Goal: Check status: Check status

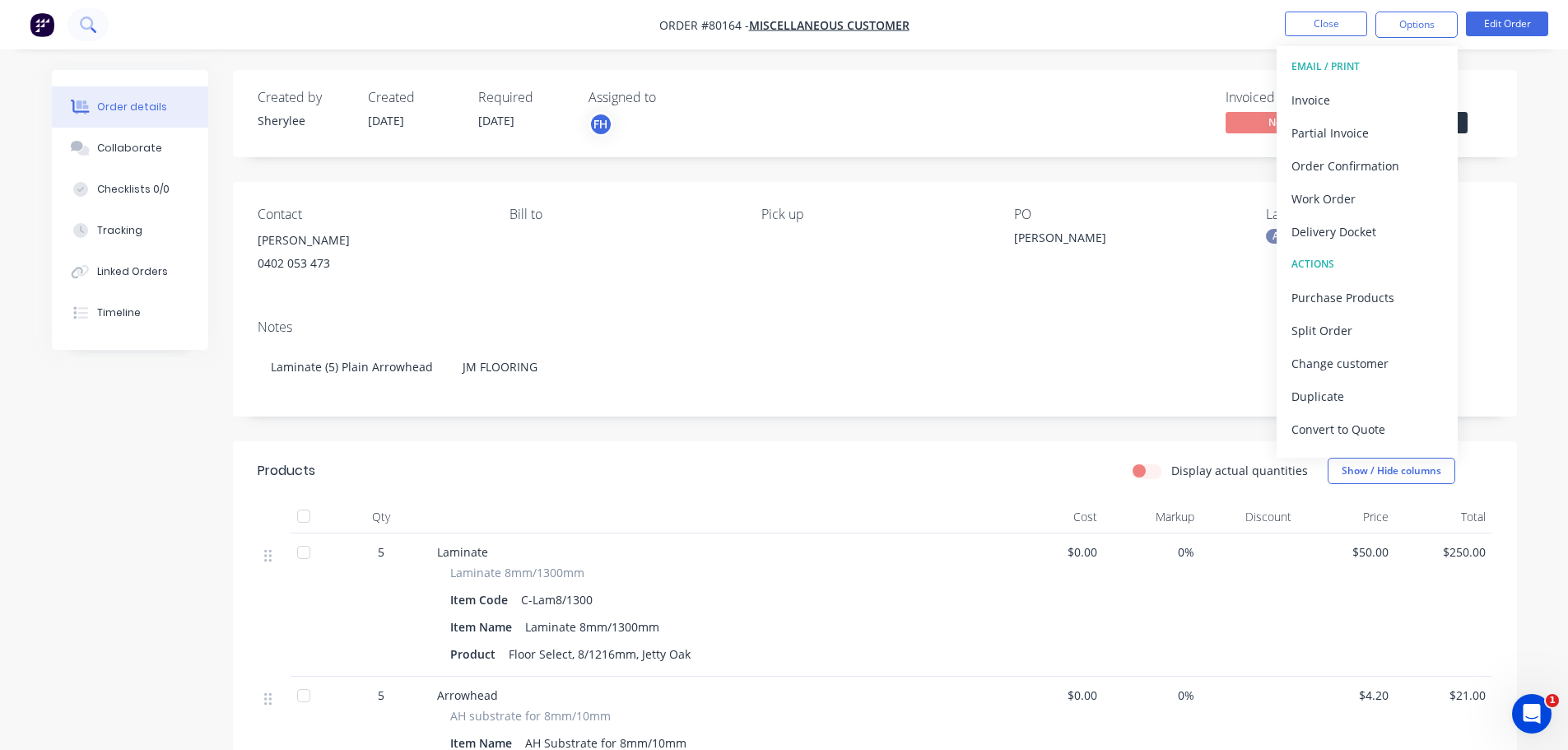
click at [83, 21] on icon at bounding box center [87, 24] width 16 height 16
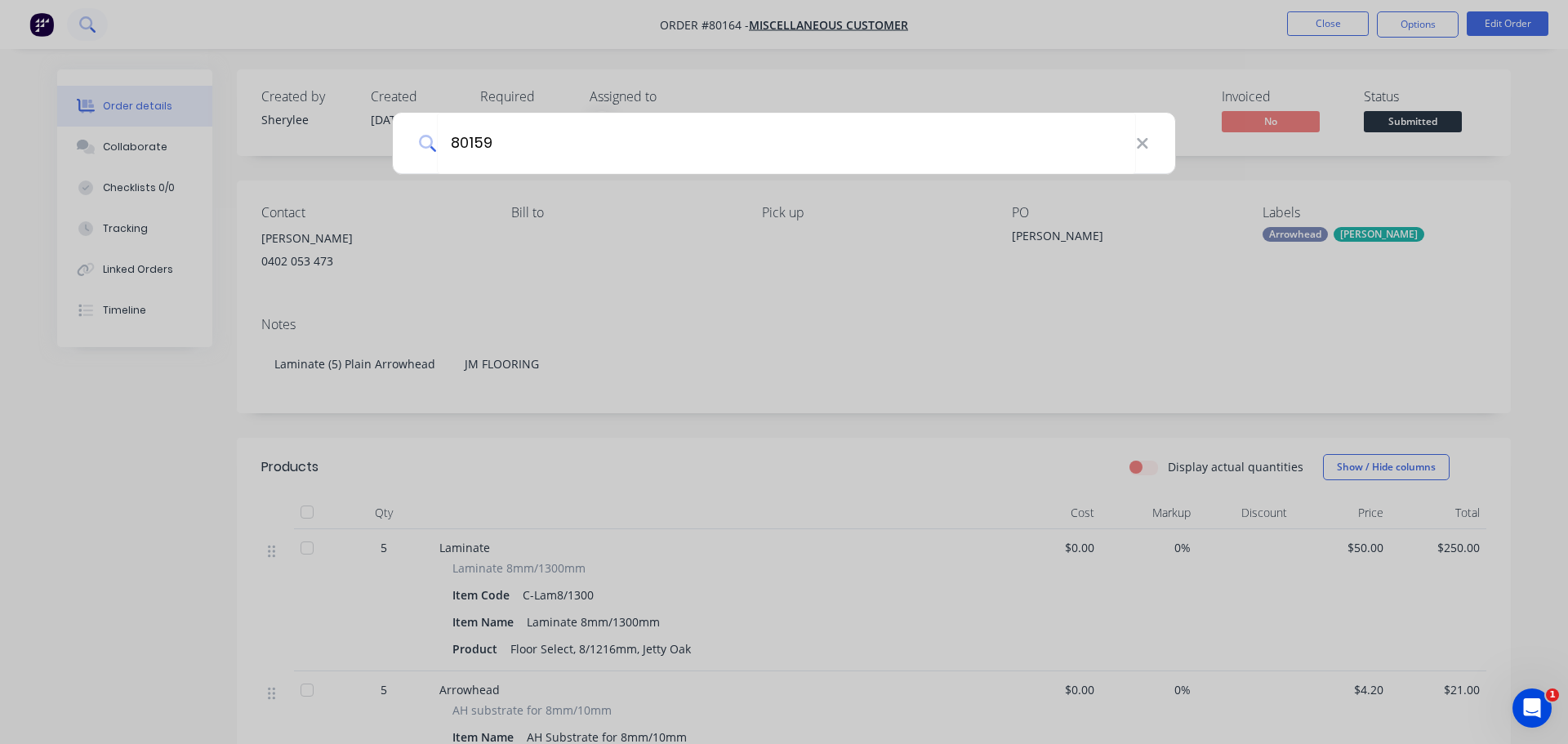
type input "80159"
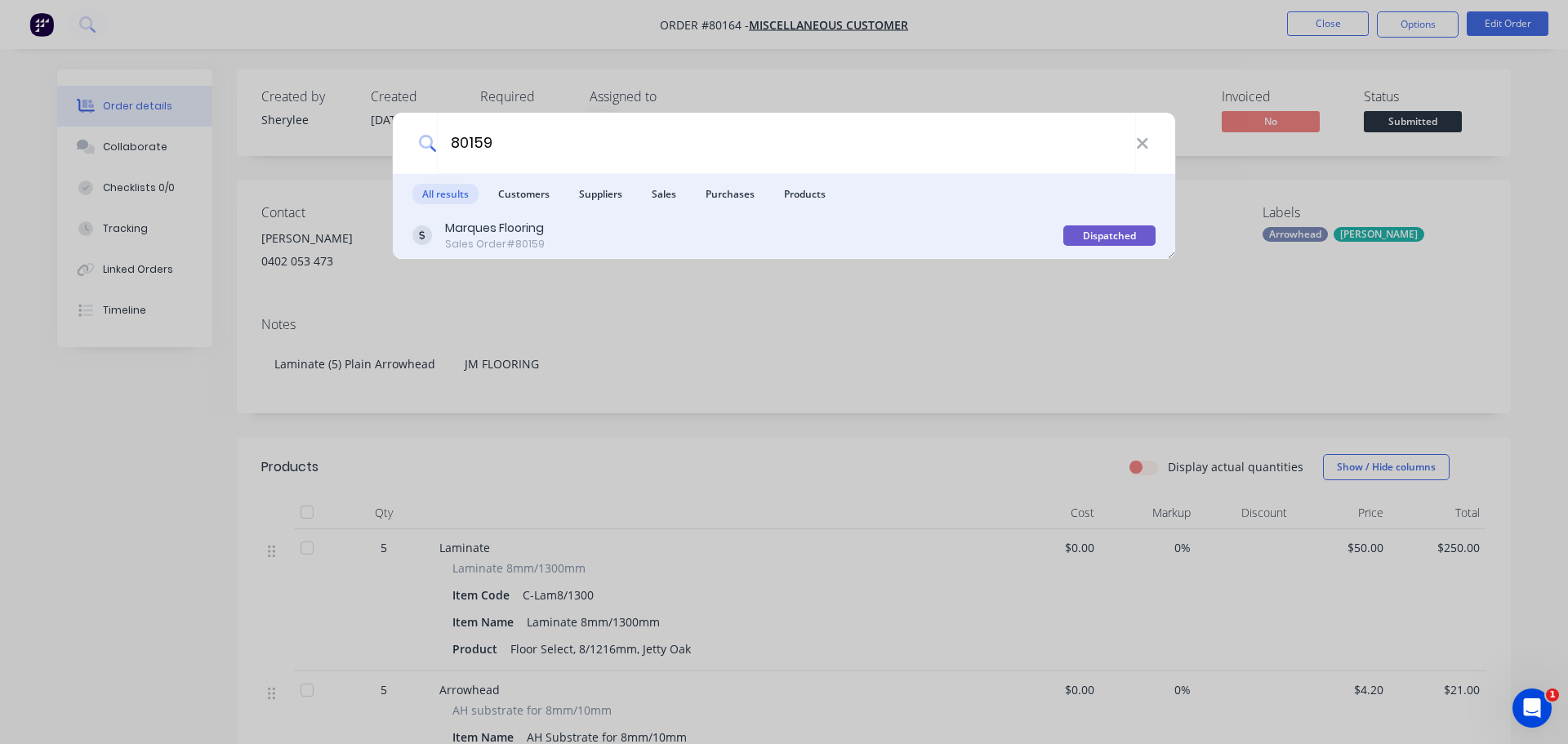
click at [529, 237] on div "Sales Order #80159" at bounding box center [495, 244] width 100 height 15
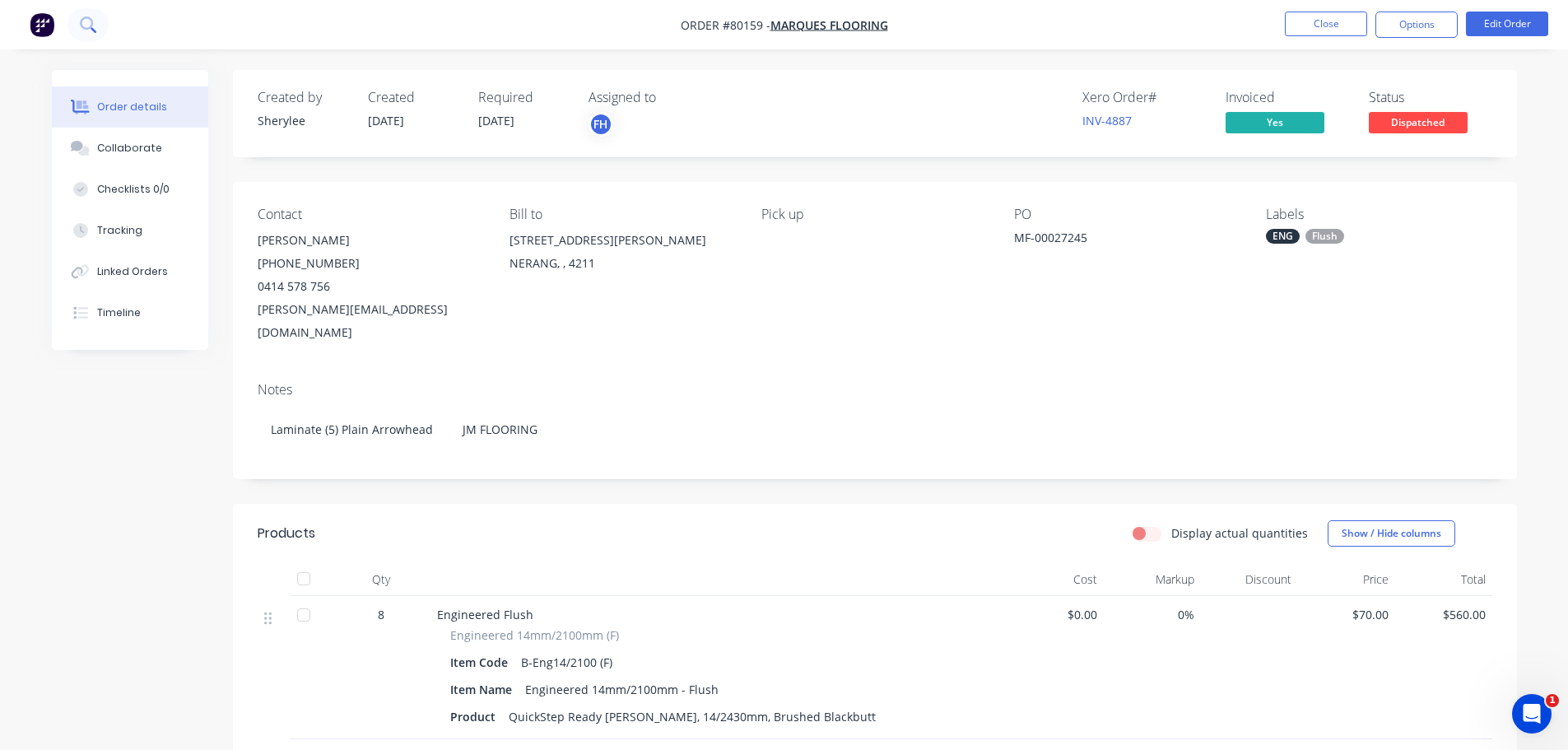
click at [92, 27] on icon at bounding box center [87, 23] width 13 height 13
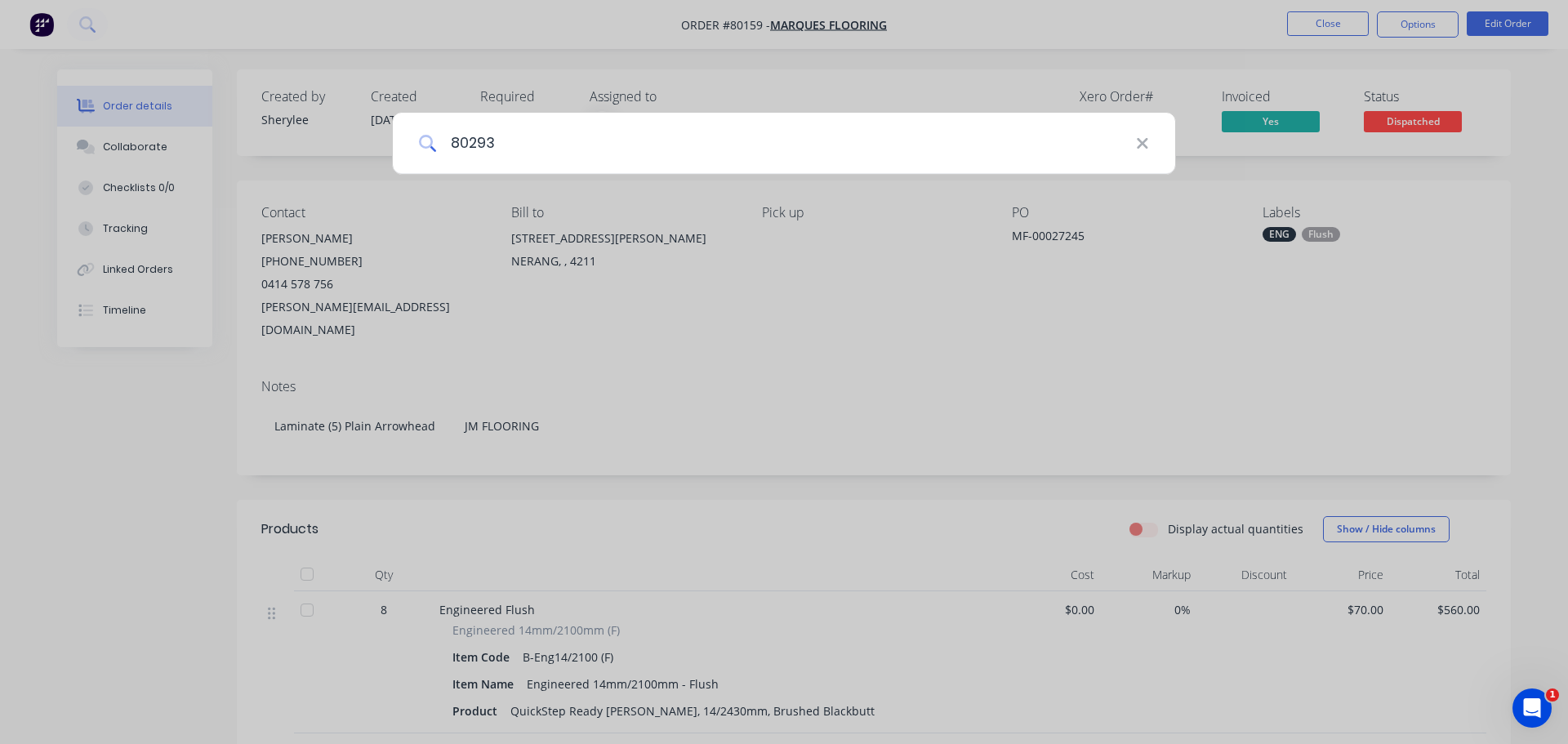
type input "80293"
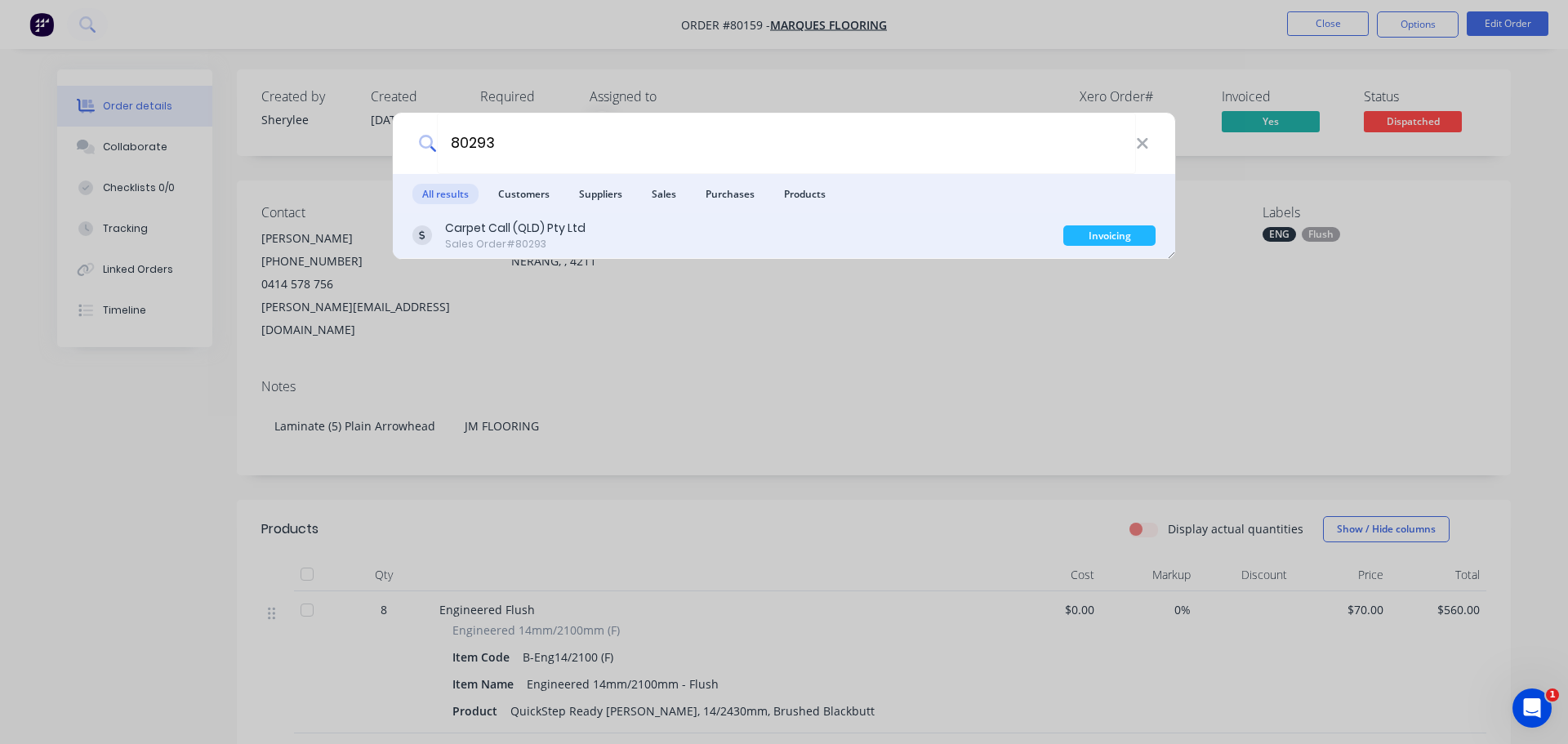
click at [491, 227] on div "Carpet Call (QLD) Pty Ltd" at bounding box center [516, 228] width 140 height 17
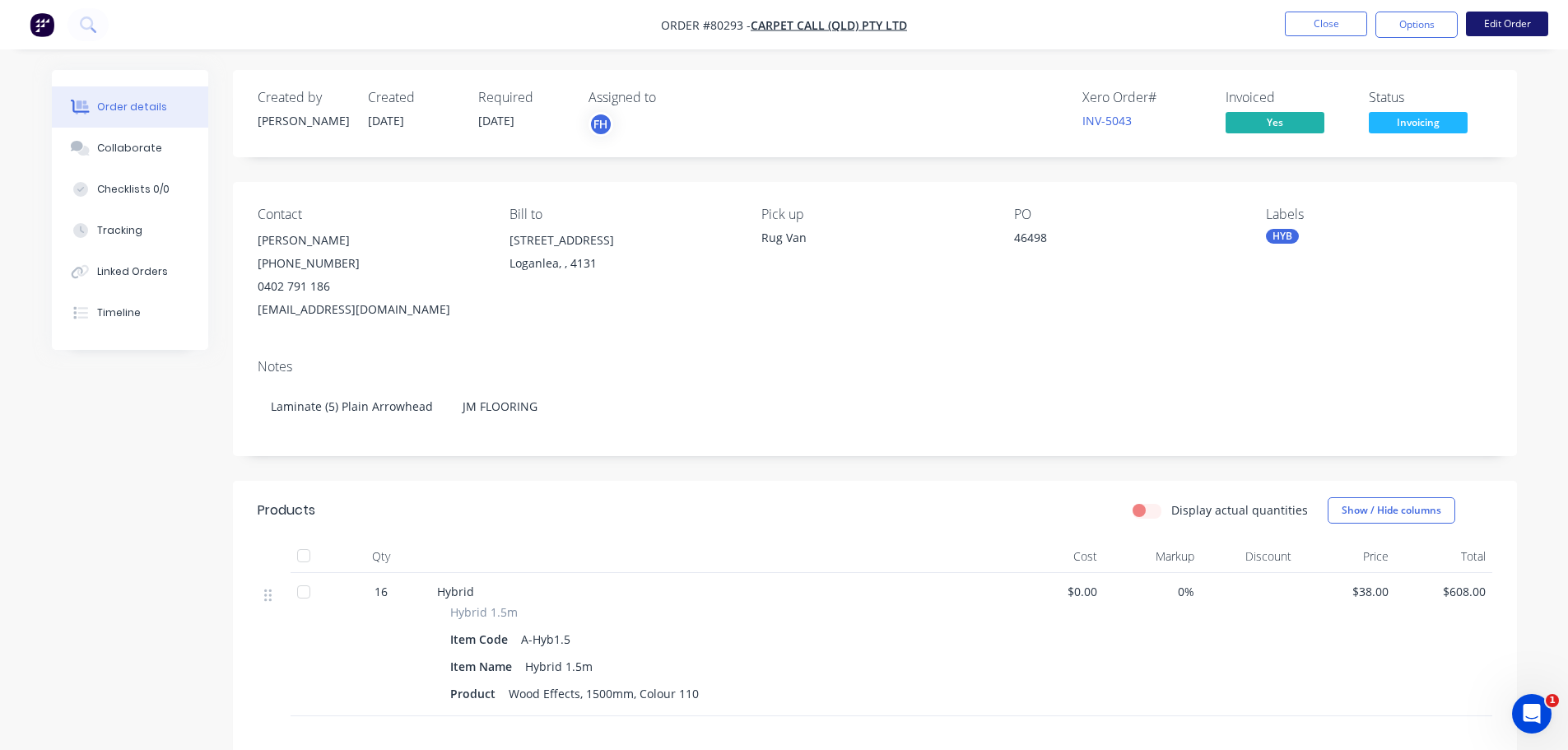
click at [1481, 22] on button "Edit Order" at bounding box center [1507, 24] width 82 height 25
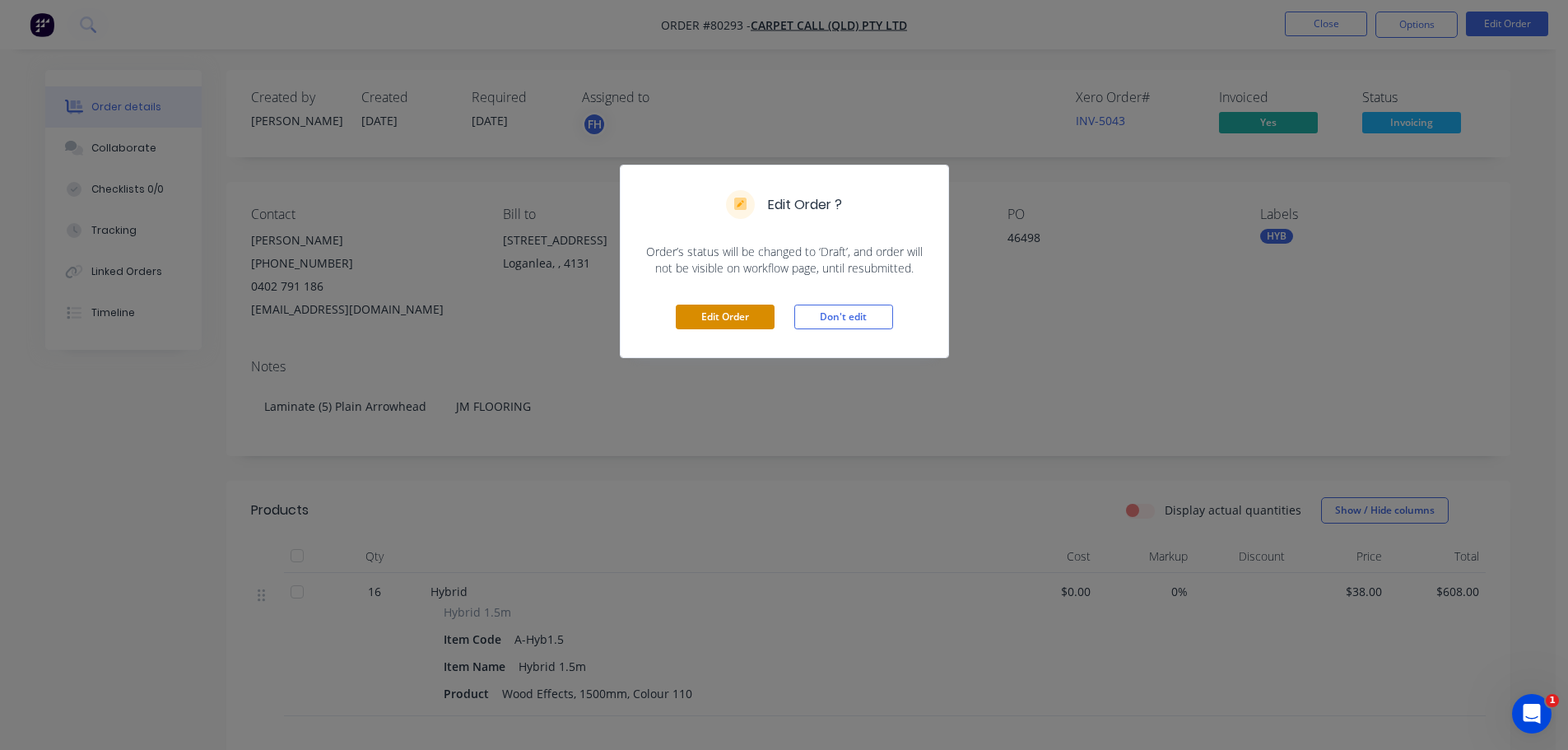
click at [731, 315] on button "Edit Order" at bounding box center [725, 317] width 99 height 25
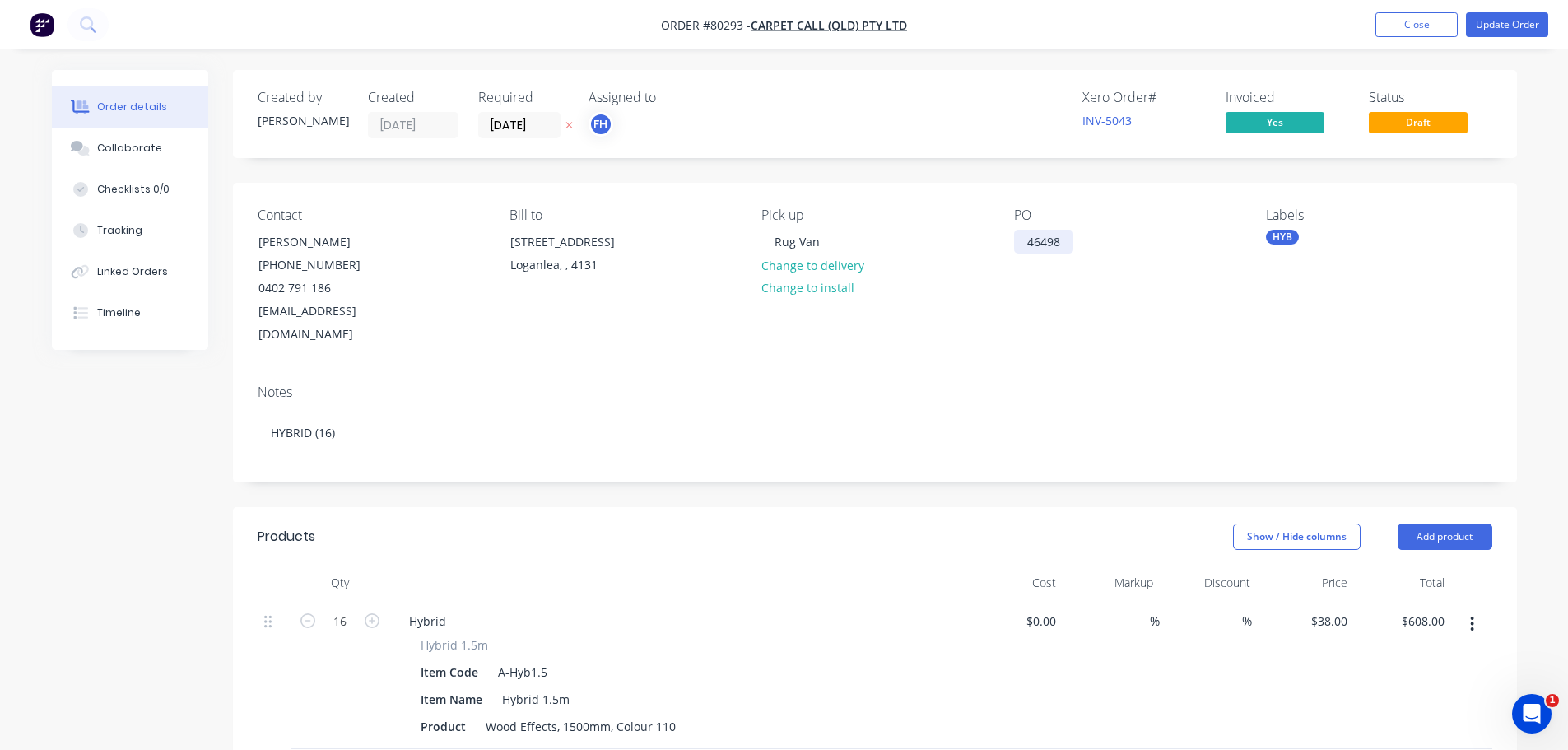
click at [1066, 242] on div "46498" at bounding box center [1043, 241] width 59 height 24
click at [1063, 286] on div "PO 46948" at bounding box center [1127, 276] width 226 height 139
click at [1027, 248] on div "46948" at bounding box center [1043, 241] width 59 height 24
click at [1489, 22] on button "Update Order" at bounding box center [1507, 25] width 82 height 25
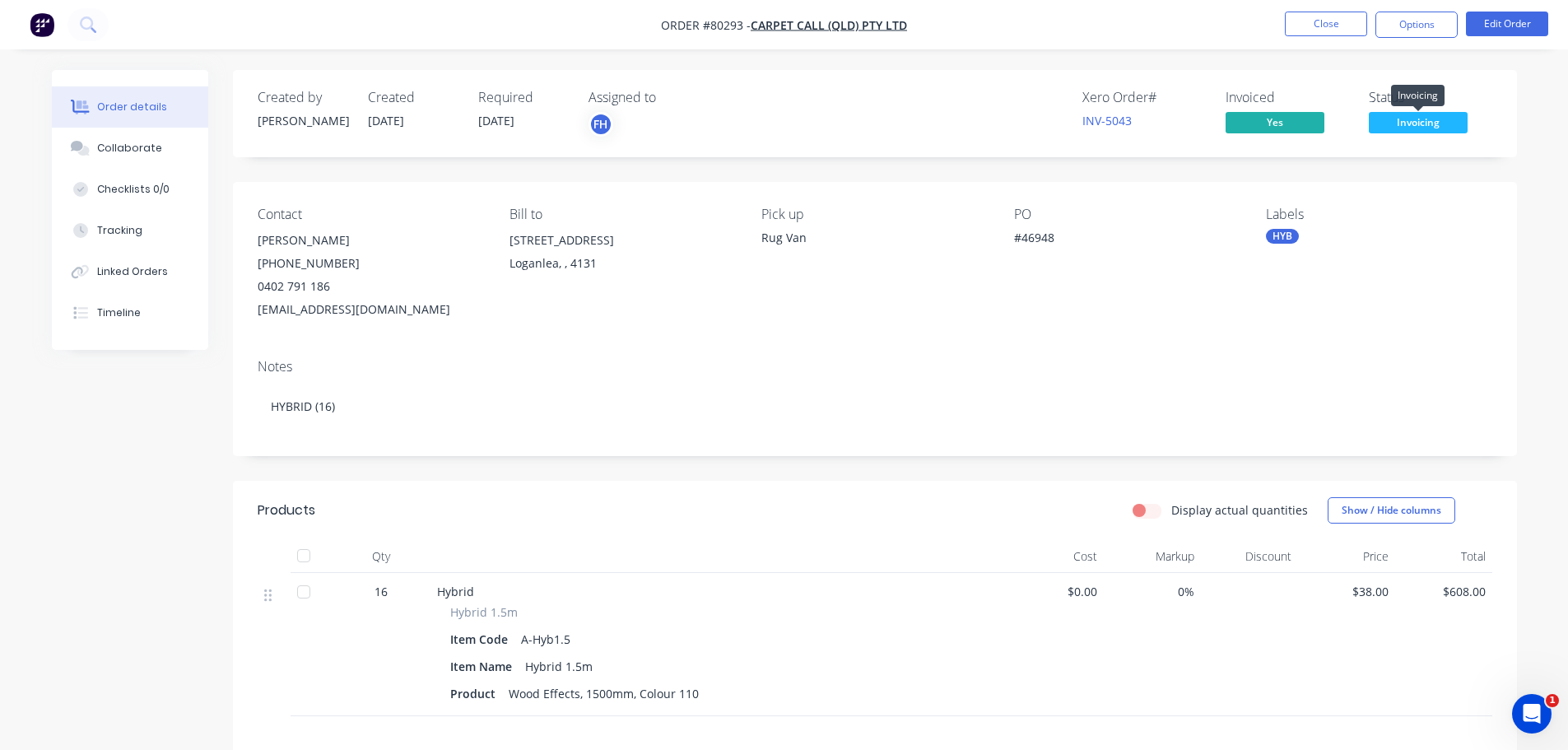
click at [1432, 116] on span "Invoicing" at bounding box center [1418, 122] width 99 height 21
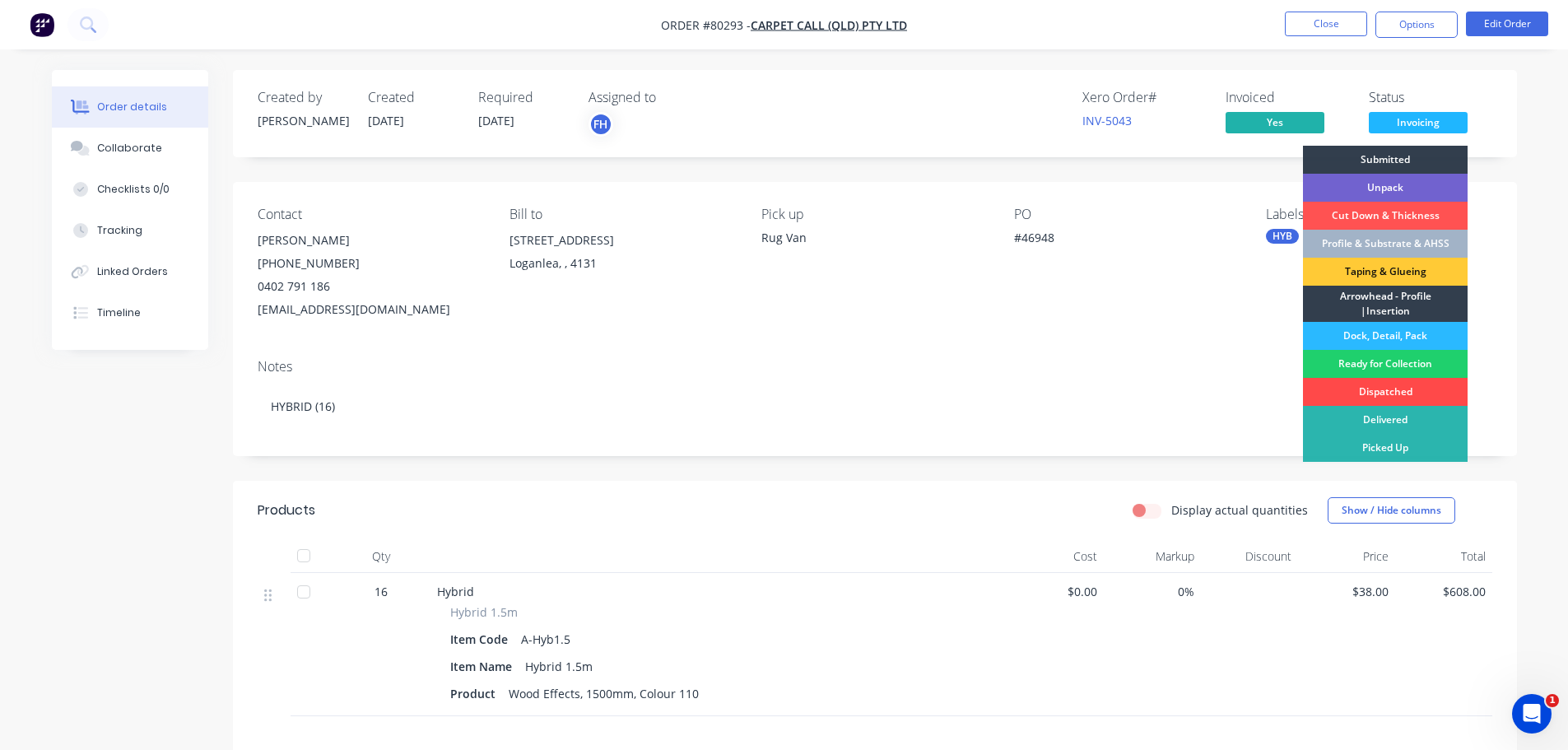
click at [1393, 385] on div "Dispatched" at bounding box center [1386, 392] width 165 height 28
